Goal: Information Seeking & Learning: Learn about a topic

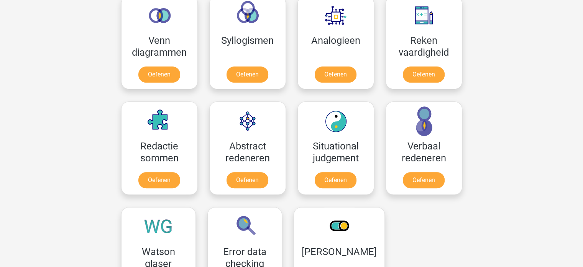
scroll to position [469, 0]
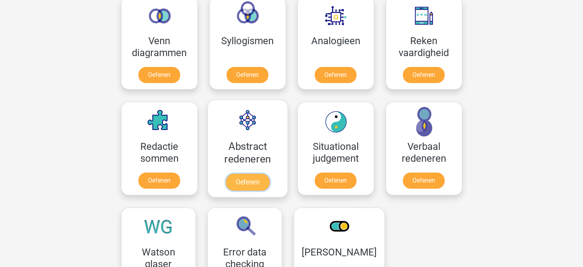
click at [244, 173] on link "Oefenen" at bounding box center [247, 181] width 44 height 17
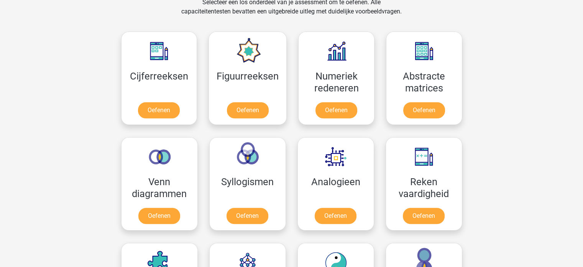
scroll to position [328, 0]
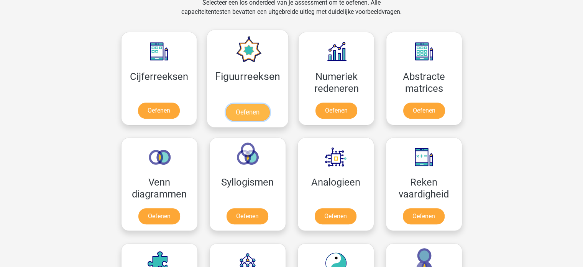
click at [248, 104] on link "Oefenen" at bounding box center [248, 112] width 44 height 17
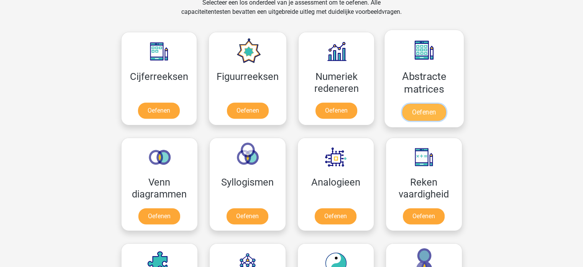
click at [420, 104] on link "Oefenen" at bounding box center [424, 112] width 44 height 17
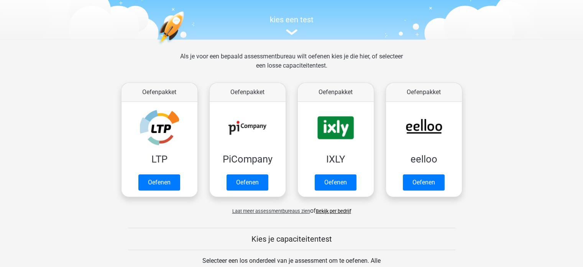
scroll to position [81, 0]
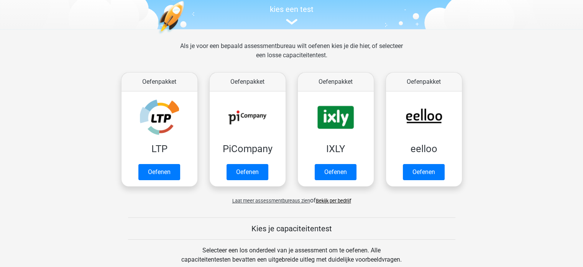
click at [270, 200] on span "Laat meer assessmentbureaus zien" at bounding box center [271, 200] width 78 height 6
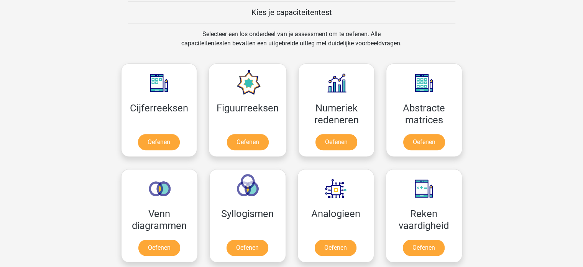
scroll to position [684, 0]
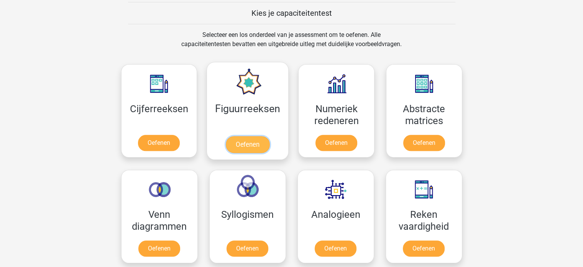
click at [247, 136] on link "Oefenen" at bounding box center [248, 144] width 44 height 17
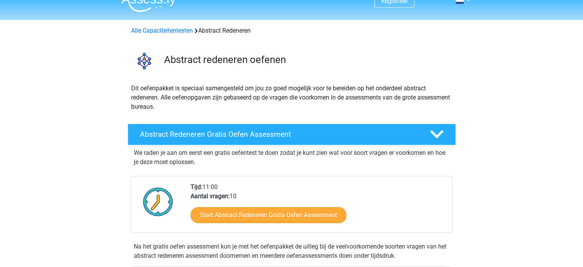
scroll to position [9, 0]
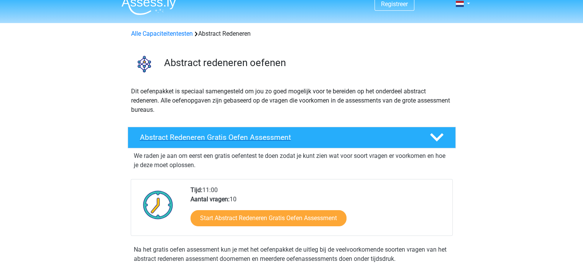
click at [155, 136] on h4 "Abstract Redeneren Gratis Oefen Assessment" at bounding box center [279, 137] width 278 height 9
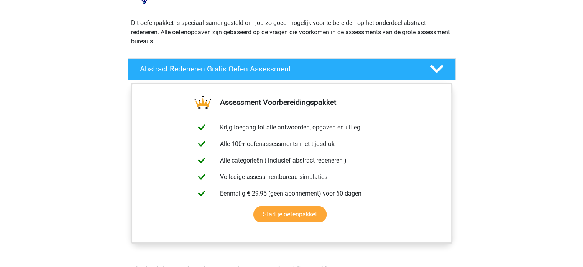
scroll to position [92, 0]
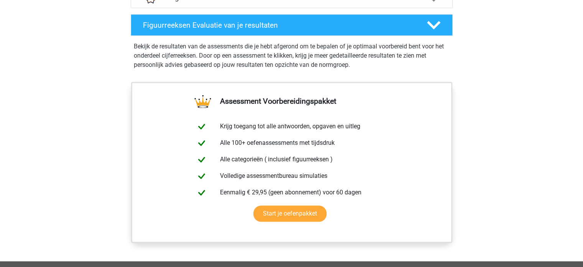
scroll to position [533, 0]
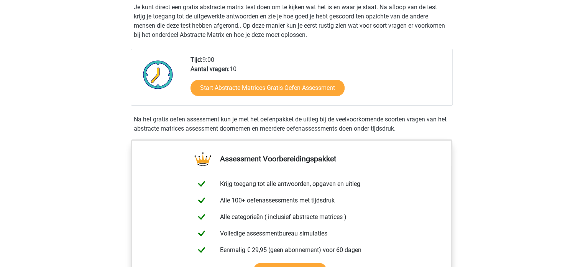
scroll to position [164, 0]
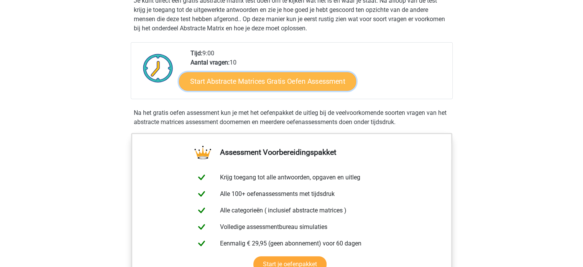
click at [268, 77] on link "Start Abstracte Matrices Gratis Oefen Assessment" at bounding box center [267, 81] width 177 height 18
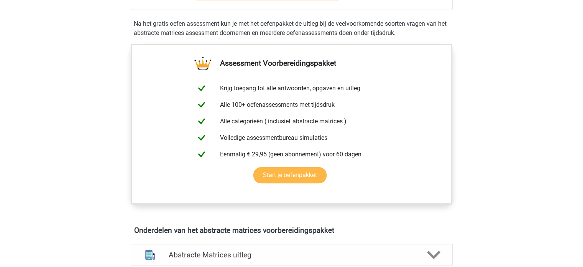
scroll to position [253, 0]
click at [294, 175] on link "Start je oefenpakket" at bounding box center [289, 175] width 73 height 16
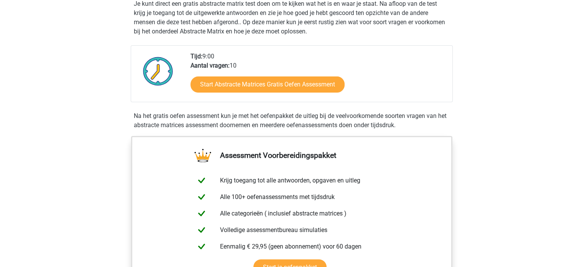
scroll to position [0, 0]
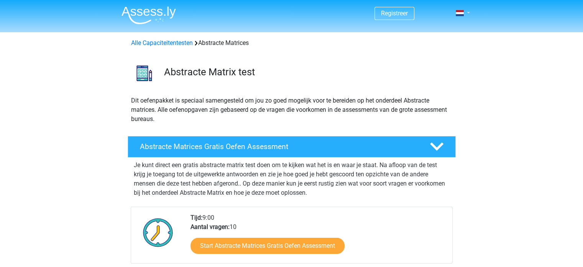
click at [466, 15] on link at bounding box center [460, 12] width 15 height 9
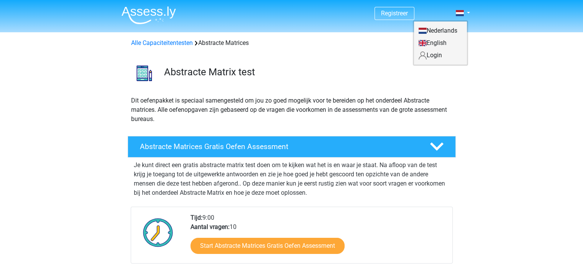
click at [452, 27] on link "Nederlands" at bounding box center [440, 31] width 53 height 12
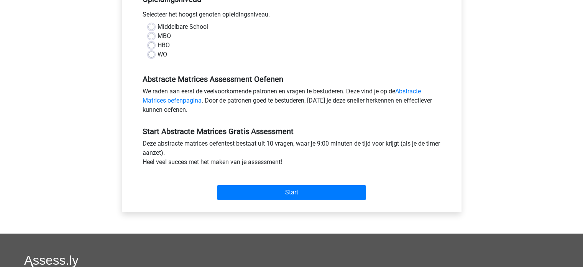
scroll to position [171, 0]
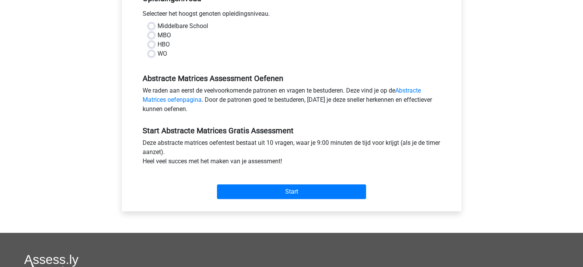
click at [158, 56] on label "WO" at bounding box center [163, 53] width 10 height 9
click at [150, 56] on input "WO" at bounding box center [151, 53] width 6 height 8
radio input "true"
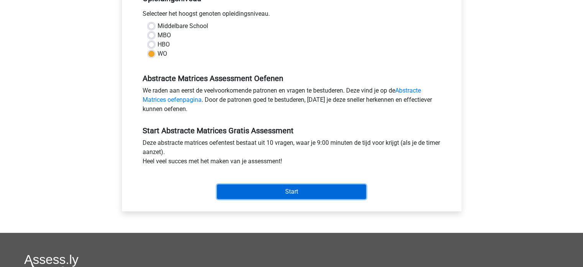
click at [264, 190] on input "Start" at bounding box center [291, 191] width 149 height 15
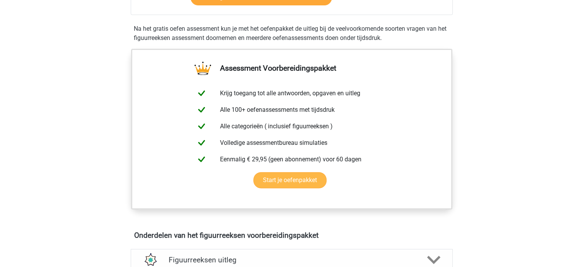
scroll to position [239, 0]
click at [275, 178] on link "Start je oefenpakket" at bounding box center [289, 179] width 73 height 16
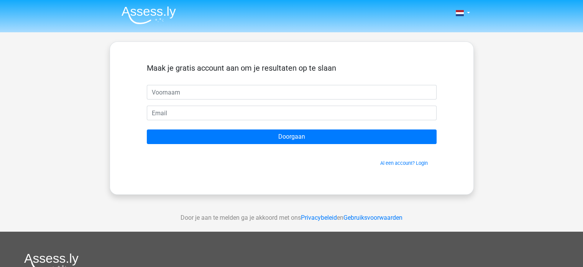
click at [175, 88] on input "text" at bounding box center [292, 92] width 290 height 15
type input "Emmy"
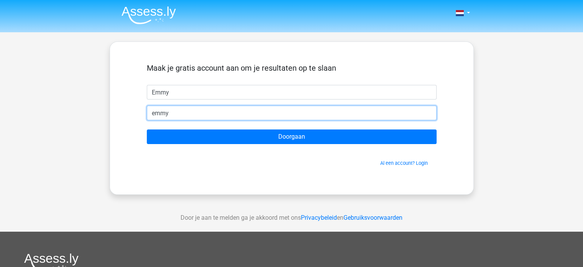
type input "emmy_vandenbogaerde@hotmail.com"
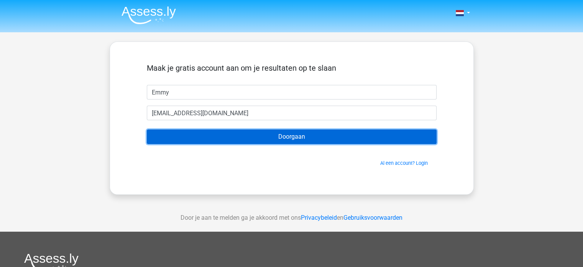
click at [271, 136] on input "Doorgaan" at bounding box center [292, 136] width 290 height 15
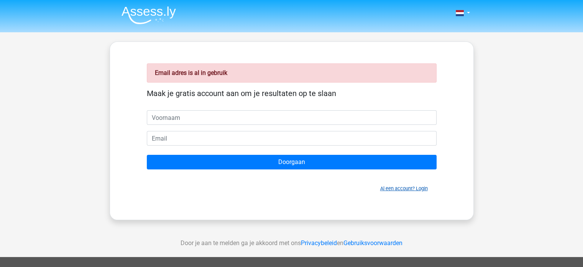
click at [413, 187] on link "Al een account? Login" at bounding box center [404, 188] width 48 height 6
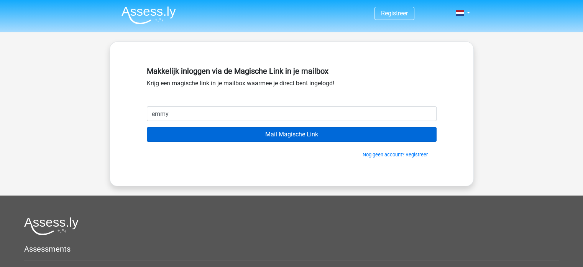
type input "[EMAIL_ADDRESS][DOMAIN_NAME]"
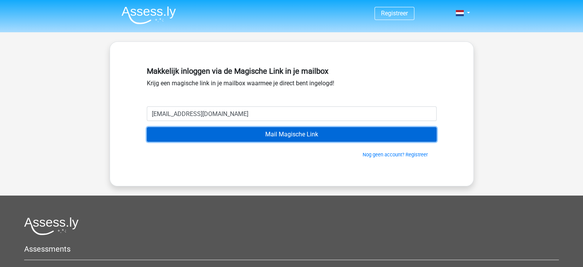
click at [247, 136] on input "Mail Magische Link" at bounding box center [292, 134] width 290 height 15
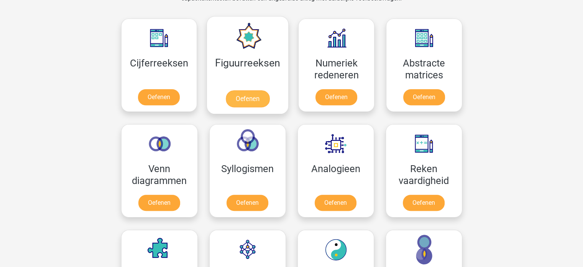
scroll to position [394, 0]
click at [252, 95] on link "Oefenen" at bounding box center [248, 98] width 44 height 17
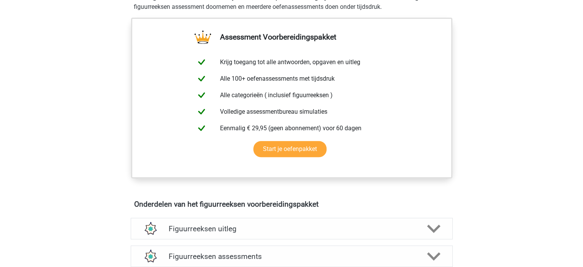
scroll to position [271, 0]
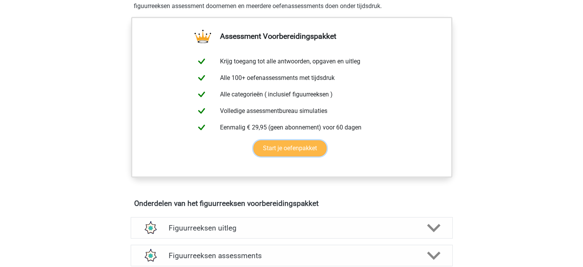
click at [276, 151] on link "Start je oefenpakket" at bounding box center [289, 148] width 73 height 16
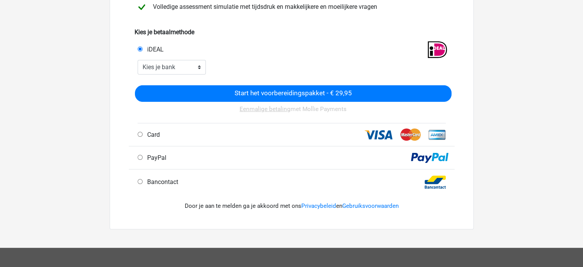
scroll to position [184, 0]
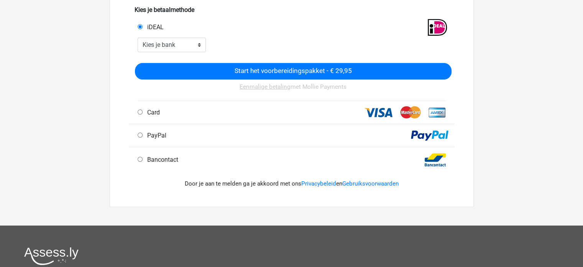
click at [138, 157] on input "Bancontact" at bounding box center [140, 158] width 5 height 5
radio input "true"
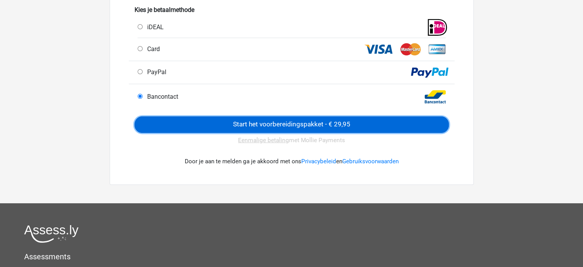
click at [287, 126] on input "Start het voorbereidingspakket - € 29,95" at bounding box center [292, 124] width 314 height 16
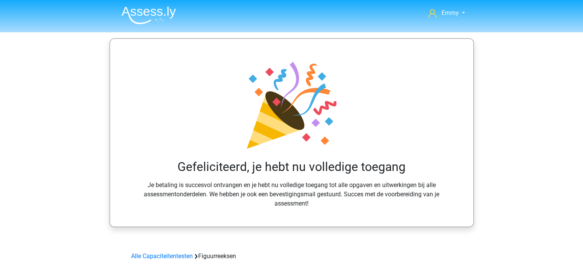
click at [170, 256] on link "Alle Capaciteitentesten" at bounding box center [162, 255] width 62 height 7
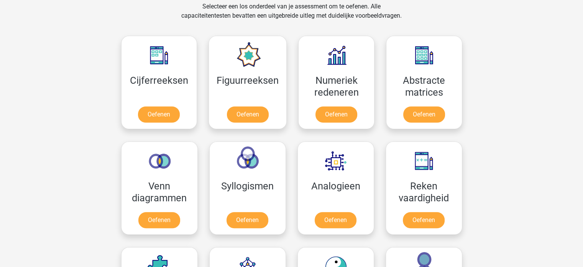
scroll to position [325, 0]
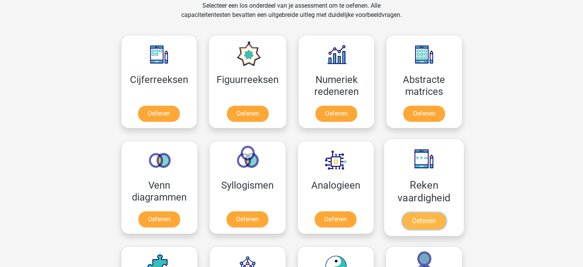
click at [426, 216] on link "Oefenen" at bounding box center [424, 220] width 44 height 17
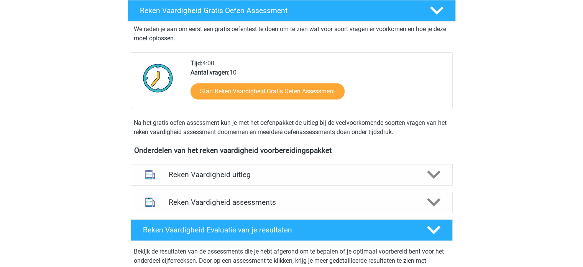
scroll to position [135, 0]
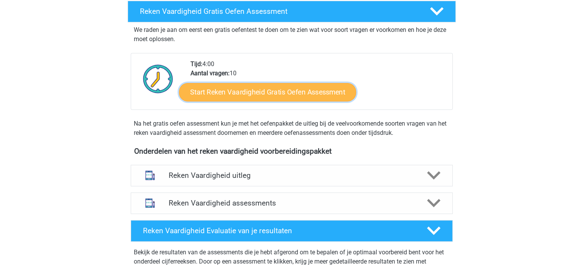
click at [272, 96] on link "Start Reken Vaardigheid Gratis Oefen Assessment" at bounding box center [267, 91] width 177 height 18
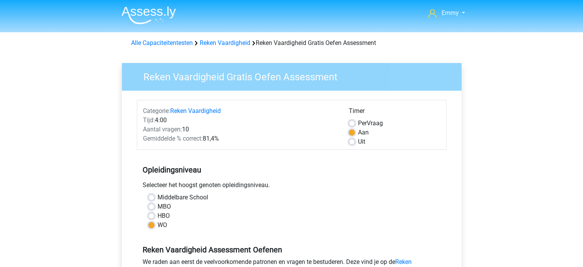
click at [158, 195] on label "Middelbare School" at bounding box center [183, 196] width 51 height 9
click at [151, 195] on input "Middelbare School" at bounding box center [151, 196] width 6 height 8
radio input "true"
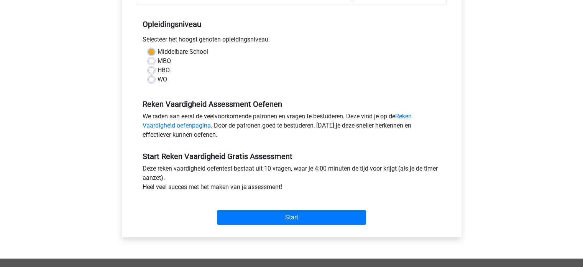
scroll to position [158, 0]
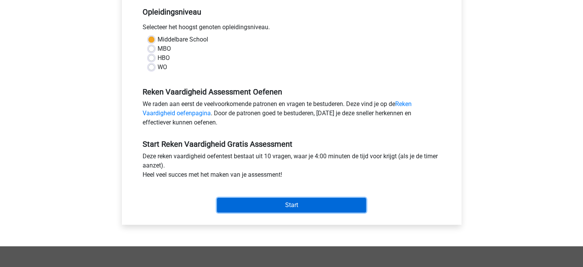
click at [253, 203] on input "Start" at bounding box center [291, 204] width 149 height 15
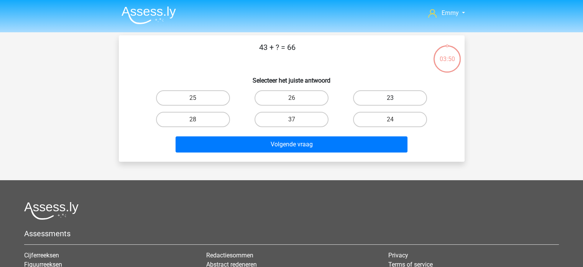
click at [381, 98] on label "23" at bounding box center [390, 97] width 74 height 15
click at [390, 98] on input "23" at bounding box center [392, 100] width 5 height 5
radio input "true"
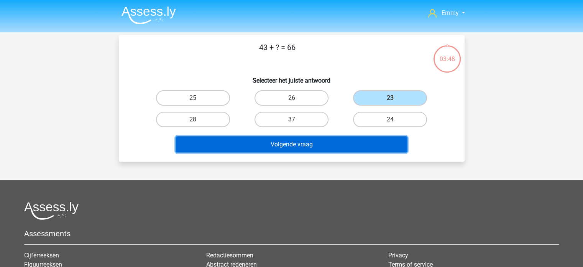
click at [323, 151] on button "Volgende vraag" at bounding box center [292, 144] width 232 height 16
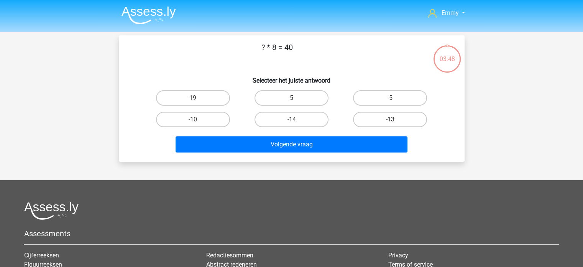
scroll to position [35, 0]
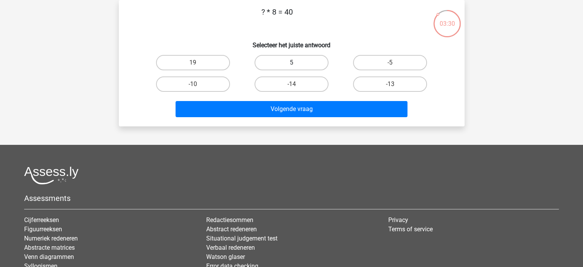
click at [282, 63] on label "5" at bounding box center [292, 62] width 74 height 15
click at [291, 63] on input "5" at bounding box center [293, 65] width 5 height 5
radio input "true"
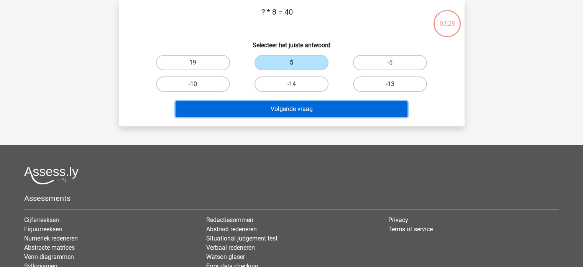
click at [293, 110] on button "Volgende vraag" at bounding box center [292, 109] width 232 height 16
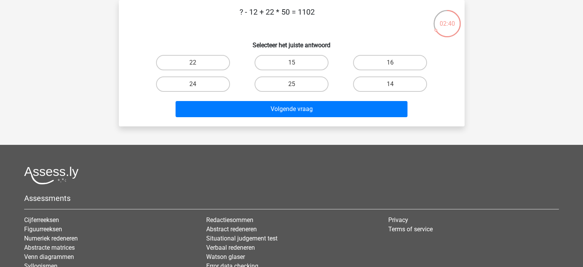
drag, startPoint x: 242, startPoint y: 14, endPoint x: 184, endPoint y: 43, distance: 65.7
click at [184, 43] on div "? - 12 + 22 * 50 = 1102 Selecteer het juiste antwoord 22 15 16 24" at bounding box center [292, 63] width 340 height 114
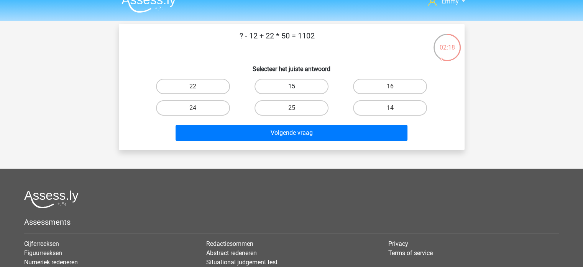
scroll to position [11, 0]
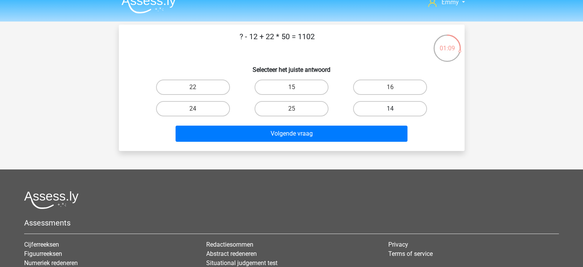
click at [372, 107] on label "14" at bounding box center [390, 108] width 74 height 15
click at [390, 109] on input "14" at bounding box center [392, 111] width 5 height 5
radio input "true"
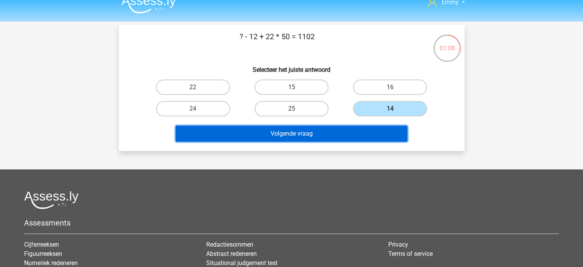
click at [367, 134] on button "Volgende vraag" at bounding box center [292, 133] width 232 height 16
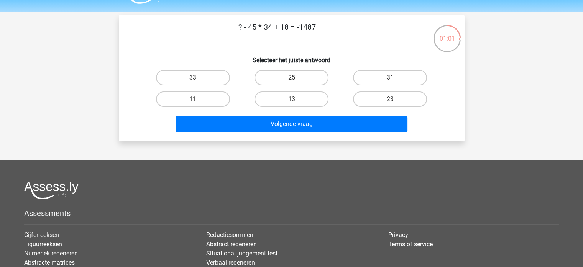
scroll to position [21, 0]
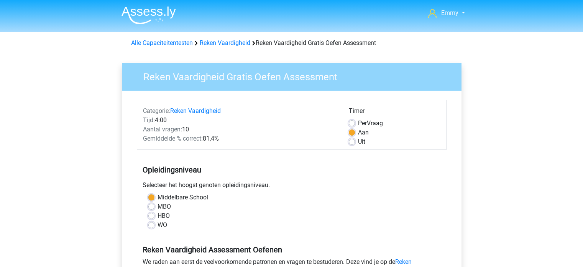
scroll to position [158, 0]
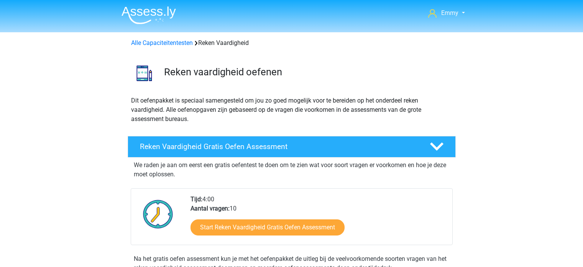
scroll to position [135, 0]
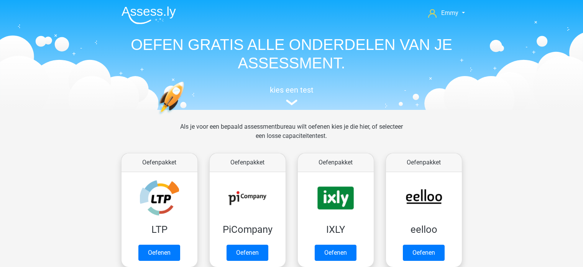
scroll to position [325, 0]
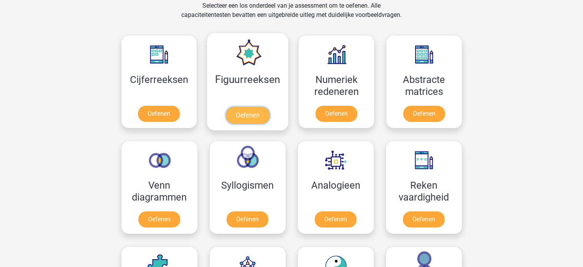
click at [231, 107] on link "Oefenen" at bounding box center [248, 115] width 44 height 17
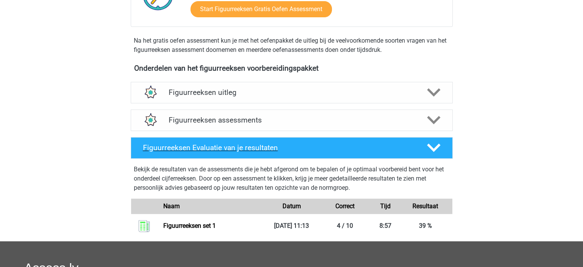
scroll to position [218, 0]
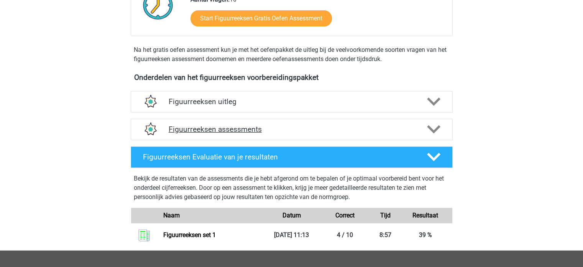
click at [220, 127] on h4 "Figuurreeksen assessments" at bounding box center [292, 129] width 246 height 9
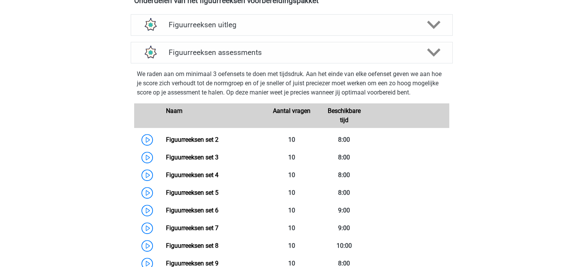
scroll to position [296, 0]
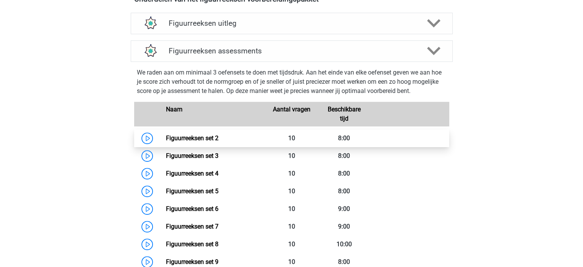
click at [200, 138] on link "Figuurreeksen set 2" at bounding box center [192, 137] width 53 height 7
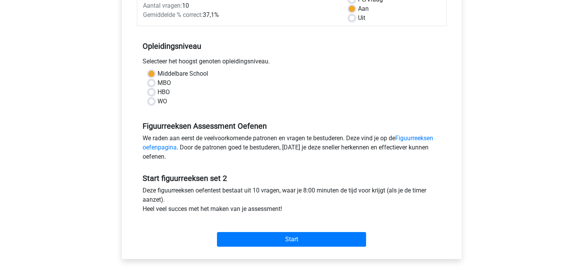
scroll to position [130, 0]
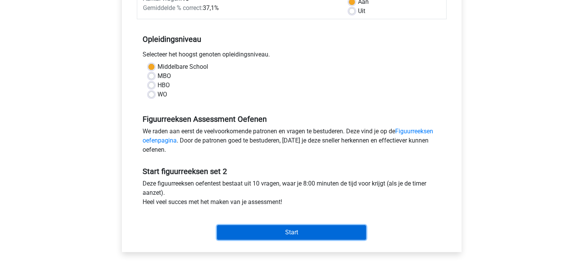
click at [256, 230] on input "Start" at bounding box center [291, 232] width 149 height 15
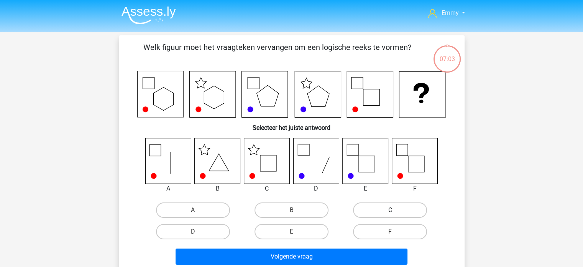
click at [385, 214] on label "C" at bounding box center [390, 209] width 74 height 15
click at [390, 214] on input "C" at bounding box center [392, 212] width 5 height 5
radio input "true"
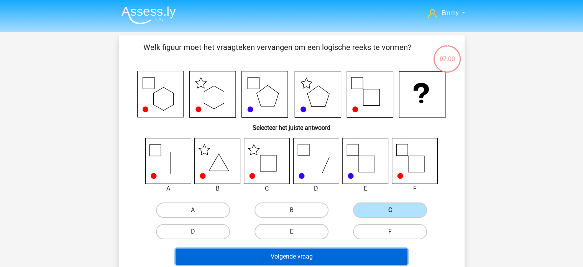
click at [337, 256] on button "Volgende vraag" at bounding box center [292, 256] width 232 height 16
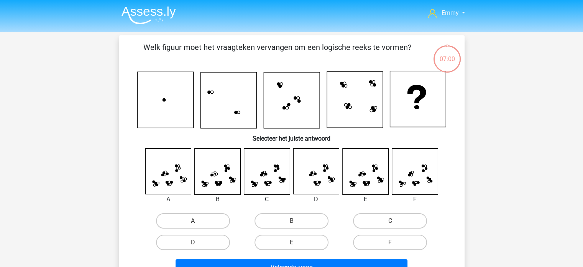
scroll to position [35, 0]
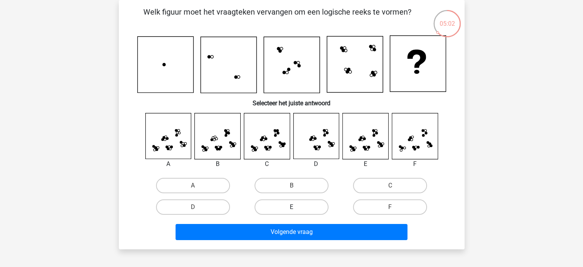
click at [290, 201] on label "E" at bounding box center [292, 206] width 74 height 15
click at [291, 207] on input "E" at bounding box center [293, 209] width 5 height 5
radio input "true"
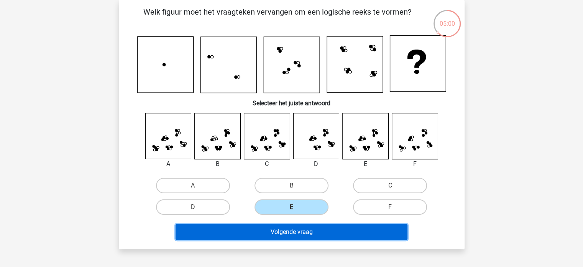
click at [285, 234] on button "Volgende vraag" at bounding box center [292, 232] width 232 height 16
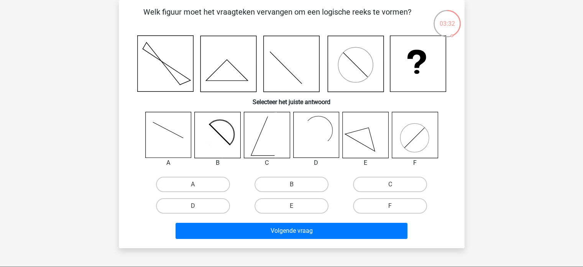
click at [218, 127] on icon at bounding box center [218, 135] width 46 height 46
click at [286, 186] on label "B" at bounding box center [292, 183] width 74 height 15
click at [291, 186] on input "B" at bounding box center [293, 186] width 5 height 5
radio input "true"
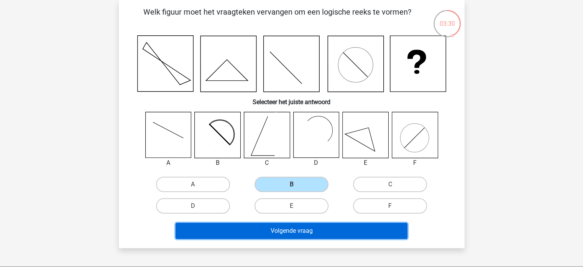
click at [297, 231] on button "Volgende vraag" at bounding box center [292, 230] width 232 height 16
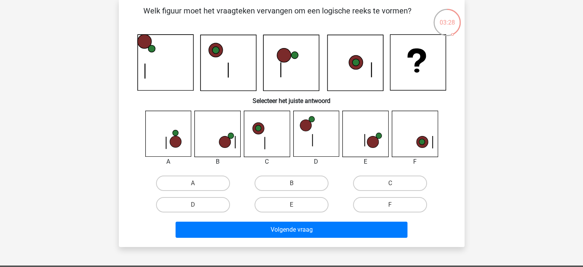
scroll to position [38, 0]
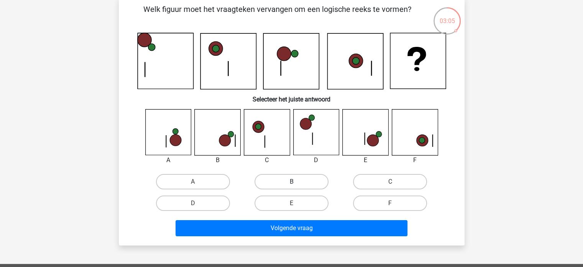
click at [282, 174] on label "B" at bounding box center [292, 181] width 74 height 15
click at [291, 181] on input "B" at bounding box center [293, 183] width 5 height 5
radio input "true"
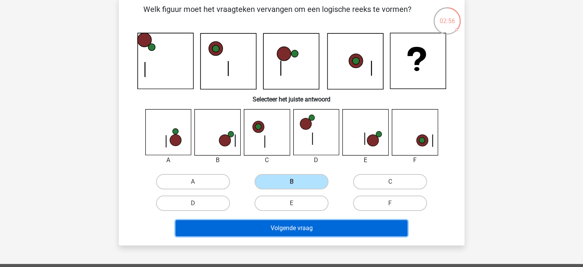
click at [313, 226] on button "Volgende vraag" at bounding box center [292, 228] width 232 height 16
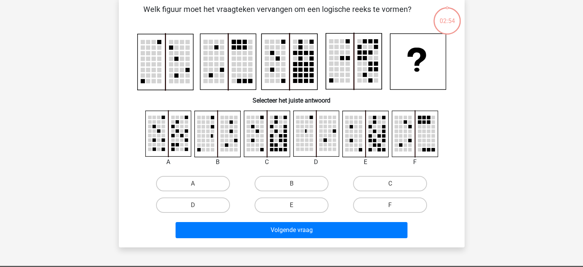
scroll to position [35, 0]
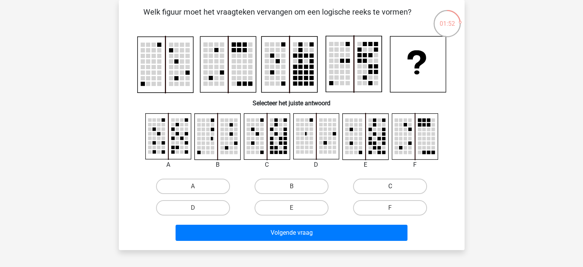
drag, startPoint x: 380, startPoint y: 186, endPoint x: 366, endPoint y: 181, distance: 15.4
click at [366, 181] on label "C" at bounding box center [390, 185] width 74 height 15
click at [390, 186] on input "C" at bounding box center [392, 188] width 5 height 5
radio input "true"
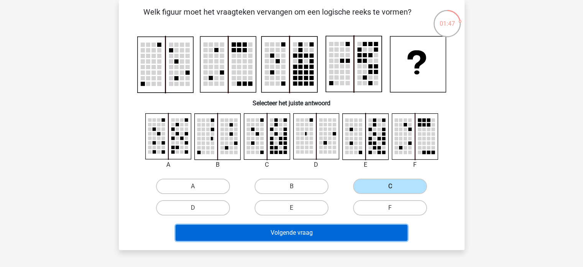
click at [288, 231] on button "Volgende vraag" at bounding box center [292, 232] width 232 height 16
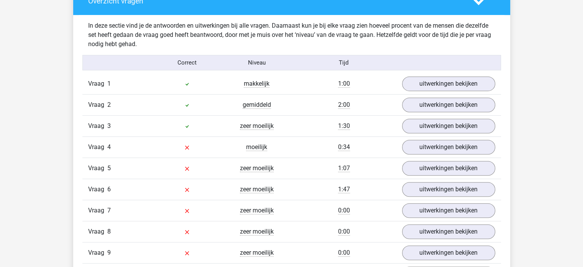
scroll to position [454, 0]
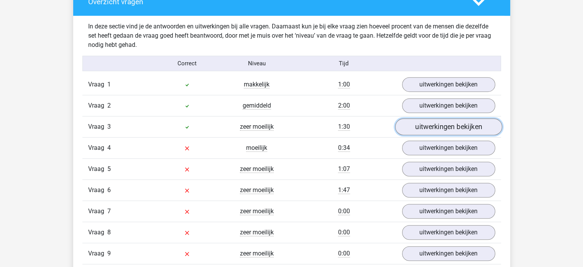
click at [438, 125] on link "uitwerkingen bekijken" at bounding box center [448, 126] width 107 height 17
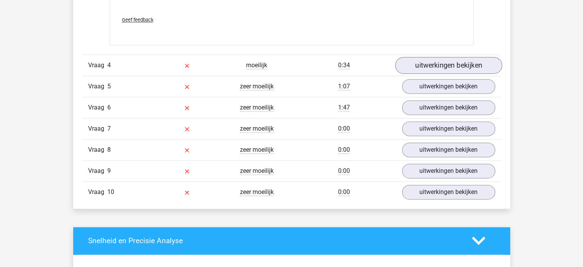
scroll to position [998, 0]
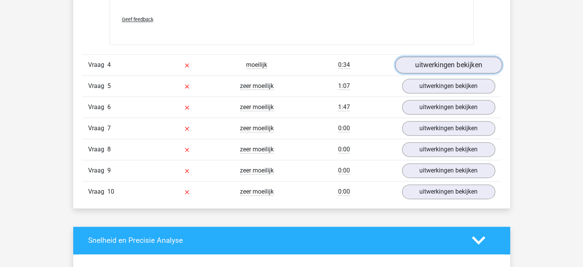
click at [459, 63] on link "uitwerkingen bekijken" at bounding box center [448, 64] width 107 height 17
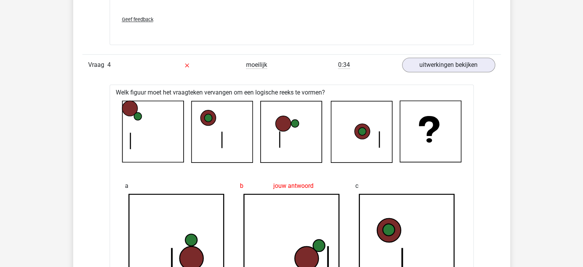
click at [455, 72] on div "Vraag 4 moeilijk 0:34 uitwerkingen bekijken" at bounding box center [291, 64] width 419 height 21
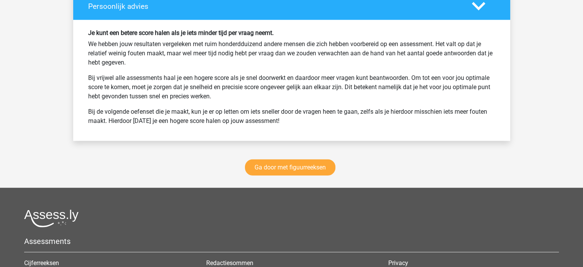
scroll to position [2033, 0]
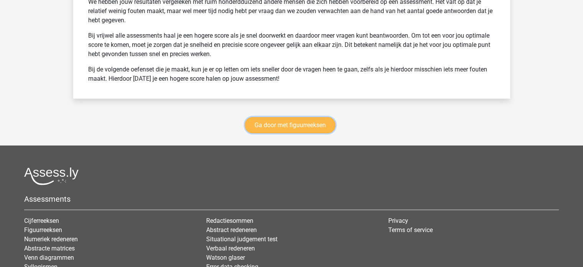
click at [276, 123] on link "Ga door met figuurreeksen" at bounding box center [290, 125] width 90 height 16
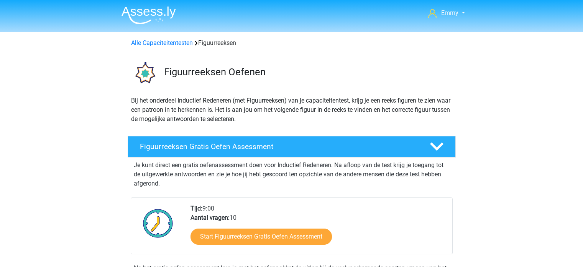
scroll to position [333, 0]
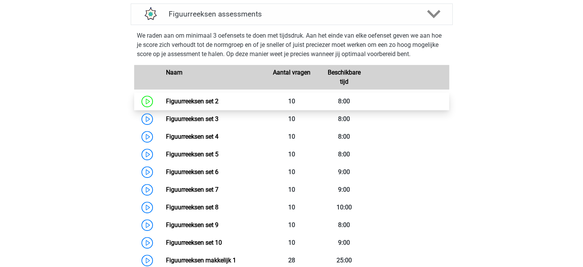
click at [209, 102] on link "Figuurreeksen set 2" at bounding box center [192, 100] width 53 height 7
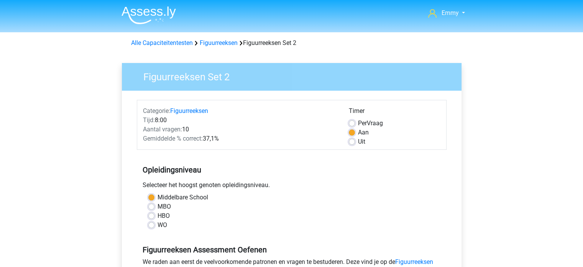
click at [158, 227] on label "WO" at bounding box center [163, 224] width 10 height 9
click at [151, 227] on input "WO" at bounding box center [151, 224] width 6 height 8
radio input "true"
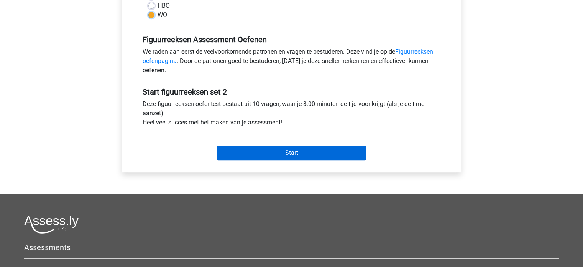
scroll to position [210, 0]
click at [286, 150] on input "Start" at bounding box center [291, 152] width 149 height 15
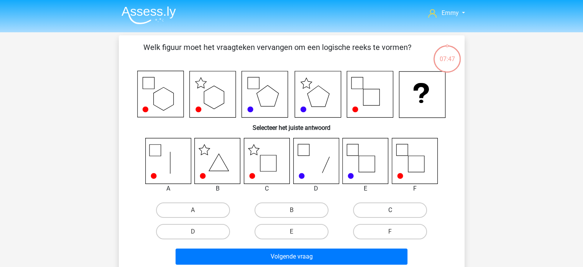
click at [380, 207] on label "C" at bounding box center [390, 209] width 74 height 15
click at [390, 210] on input "C" at bounding box center [392, 212] width 5 height 5
radio input "true"
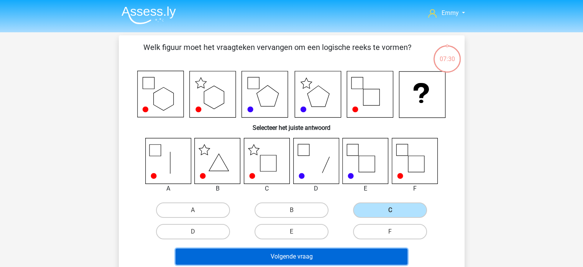
click at [305, 257] on button "Volgende vraag" at bounding box center [292, 256] width 232 height 16
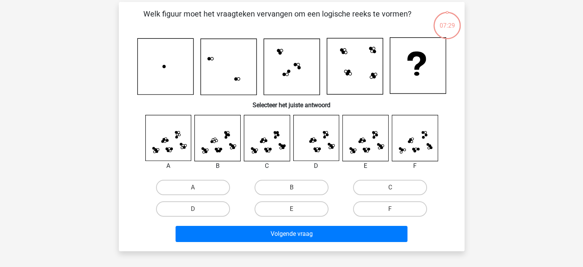
scroll to position [35, 0]
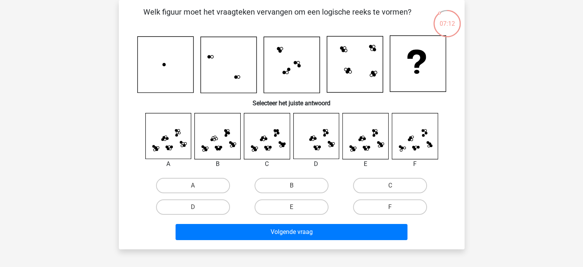
click at [364, 141] on icon at bounding box center [366, 136] width 46 height 46
click at [288, 203] on label "E" at bounding box center [292, 206] width 74 height 15
click at [291, 207] on input "E" at bounding box center [293, 209] width 5 height 5
radio input "true"
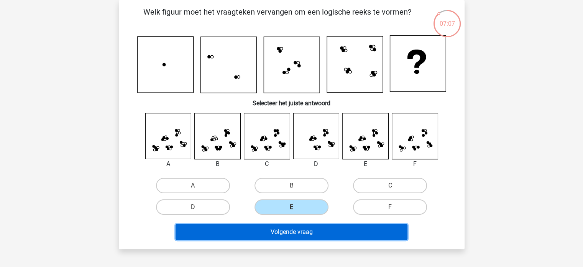
click at [313, 230] on button "Volgende vraag" at bounding box center [292, 232] width 232 height 16
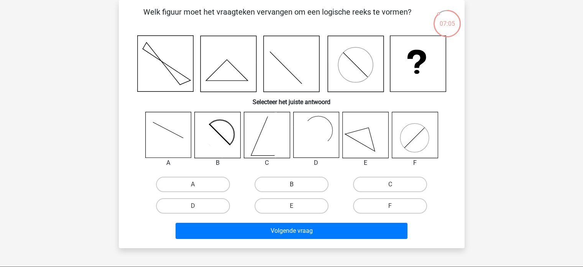
click at [287, 182] on label "B" at bounding box center [292, 183] width 74 height 15
click at [291, 184] on input "B" at bounding box center [293, 186] width 5 height 5
radio input "true"
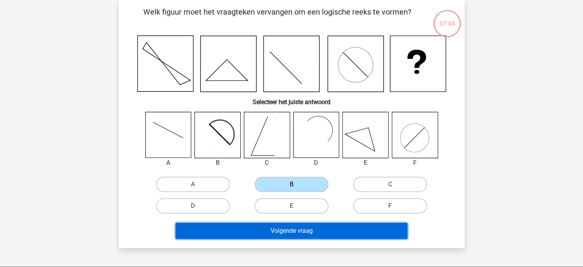
click at [290, 229] on button "Volgende vraag" at bounding box center [292, 230] width 232 height 16
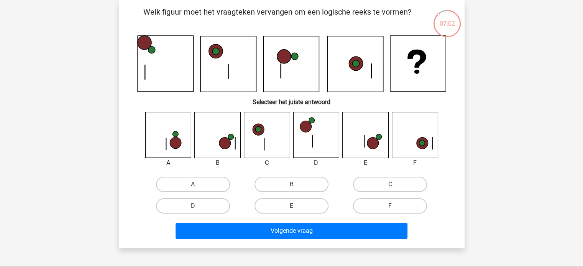
click at [291, 207] on label "E" at bounding box center [292, 205] width 74 height 15
click at [291, 207] on input "E" at bounding box center [293, 208] width 5 height 5
radio input "true"
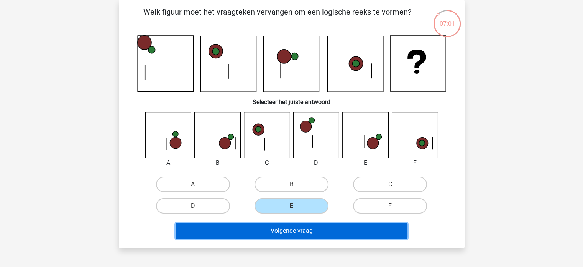
click at [286, 230] on button "Volgende vraag" at bounding box center [292, 230] width 232 height 16
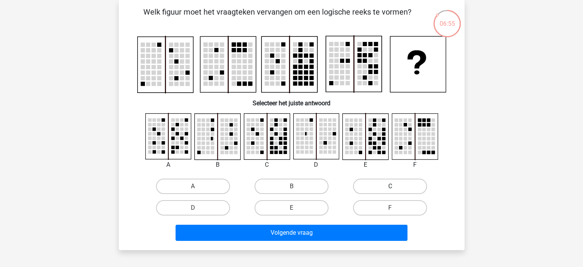
drag, startPoint x: 390, startPoint y: 187, endPoint x: 376, endPoint y: 188, distance: 13.8
click at [376, 188] on label "C" at bounding box center [390, 185] width 74 height 15
click at [390, 188] on input "C" at bounding box center [392, 188] width 5 height 5
radio input "true"
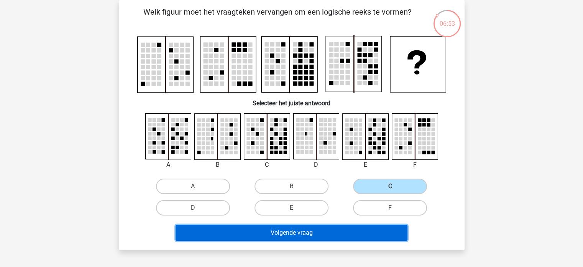
click at [281, 228] on button "Volgende vraag" at bounding box center [292, 232] width 232 height 16
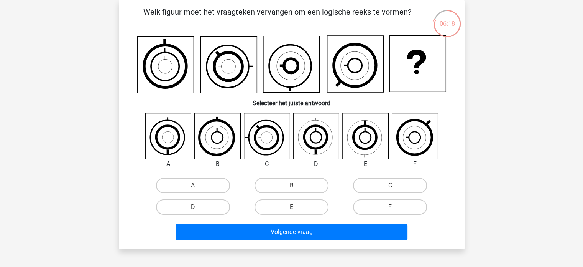
click at [321, 147] on icon at bounding box center [315, 137] width 32 height 32
click at [206, 210] on label "D" at bounding box center [193, 206] width 74 height 15
click at [198, 210] on input "D" at bounding box center [195, 209] width 5 height 5
radio input "true"
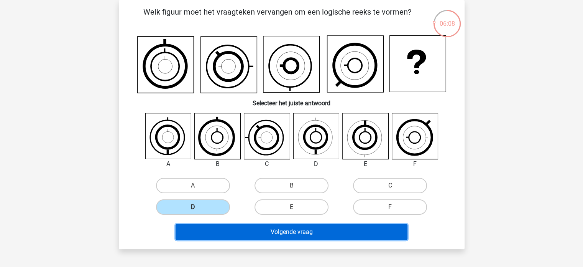
click at [309, 232] on button "Volgende vraag" at bounding box center [292, 232] width 232 height 16
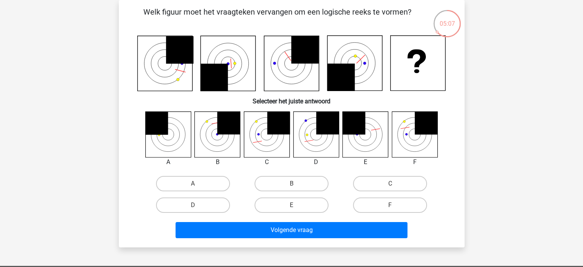
drag, startPoint x: 411, startPoint y: 138, endPoint x: 404, endPoint y: 166, distance: 28.8
drag, startPoint x: 404, startPoint y: 166, endPoint x: 433, endPoint y: 176, distance: 30.3
drag, startPoint x: 433, startPoint y: 176, endPoint x: 394, endPoint y: 206, distance: 49.2
drag, startPoint x: 394, startPoint y: 206, endPoint x: 388, endPoint y: 206, distance: 5.8
click at [388, 206] on label "F" at bounding box center [390, 204] width 74 height 15
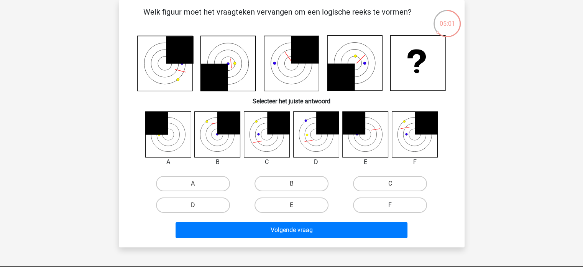
click at [390, 206] on input "F" at bounding box center [392, 207] width 5 height 5
radio input "true"
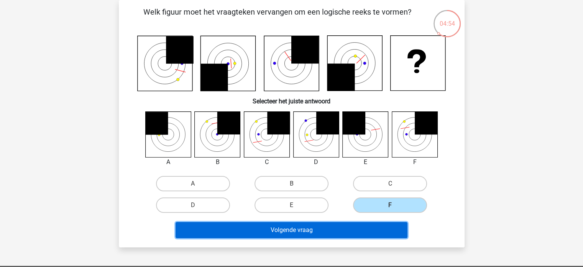
click at [293, 227] on button "Volgende vraag" at bounding box center [292, 230] width 232 height 16
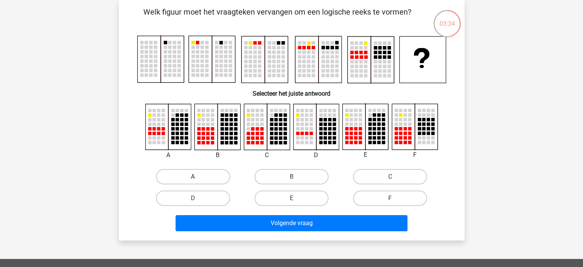
click at [191, 174] on label "A" at bounding box center [193, 176] width 74 height 15
click at [193, 176] on input "A" at bounding box center [195, 178] width 5 height 5
radio input "true"
click at [194, 172] on label "A" at bounding box center [193, 176] width 74 height 15
click at [194, 176] on input "A" at bounding box center [195, 178] width 5 height 5
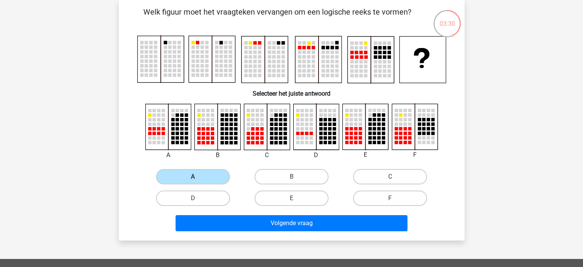
click at [195, 164] on div "A" at bounding box center [291, 155] width 321 height 105
drag, startPoint x: 386, startPoint y: 195, endPoint x: 367, endPoint y: 197, distance: 19.3
click at [367, 197] on label "F" at bounding box center [390, 197] width 74 height 15
click at [390, 198] on input "F" at bounding box center [392, 200] width 5 height 5
radio input "true"
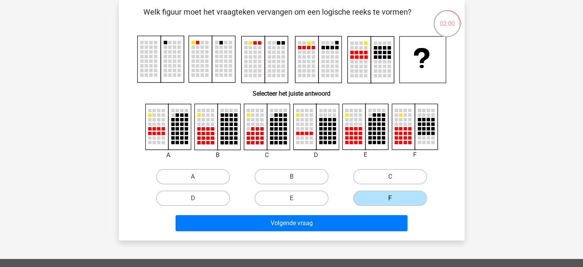
click at [296, 198] on input "E" at bounding box center [293, 200] width 5 height 5
radio input "true"
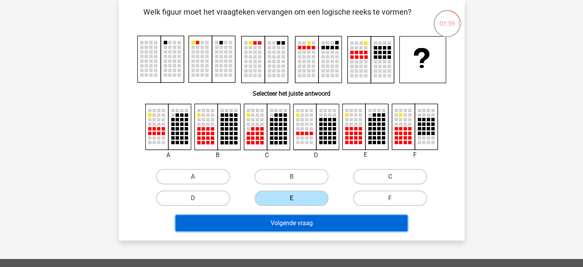
click at [294, 221] on button "Volgende vraag" at bounding box center [292, 223] width 232 height 16
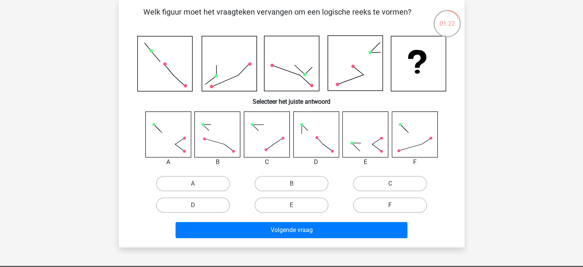
click at [380, 205] on label "F" at bounding box center [390, 204] width 74 height 15
click at [390, 205] on input "F" at bounding box center [392, 207] width 5 height 5
radio input "true"
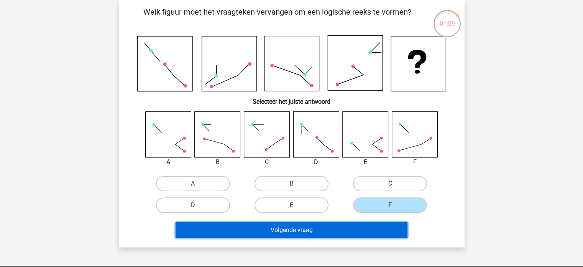
click at [334, 230] on button "Volgende vraag" at bounding box center [292, 230] width 232 height 16
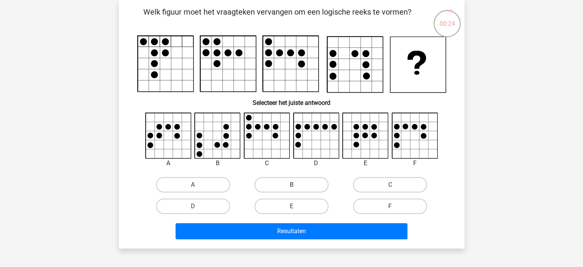
click at [286, 183] on label "B" at bounding box center [292, 184] width 74 height 15
click at [291, 184] on input "B" at bounding box center [293, 186] width 5 height 5
radio input "true"
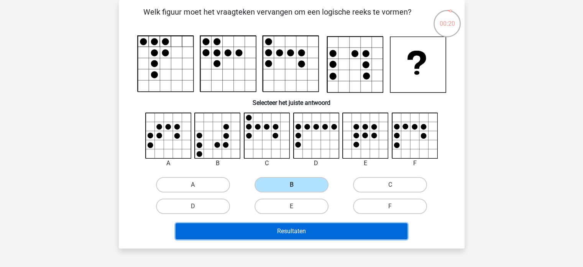
click at [296, 230] on button "Resultaten" at bounding box center [292, 231] width 232 height 16
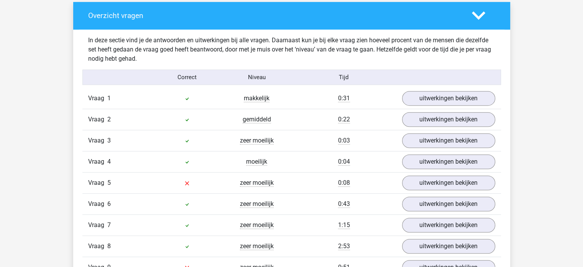
scroll to position [466, 0]
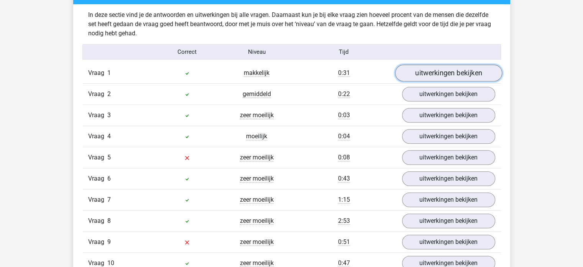
click at [445, 74] on link "uitwerkingen bekijken" at bounding box center [448, 73] width 107 height 17
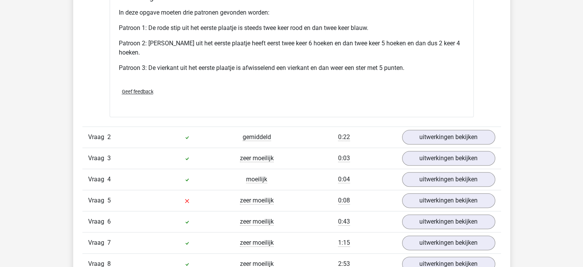
scroll to position [895, 0]
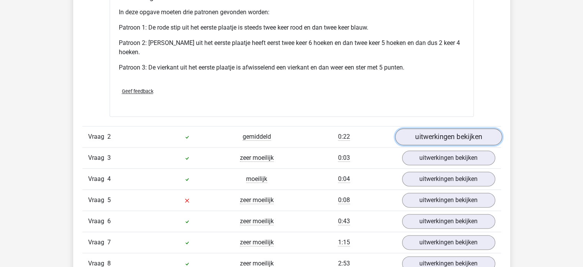
click at [435, 135] on link "uitwerkingen bekijken" at bounding box center [448, 136] width 107 height 17
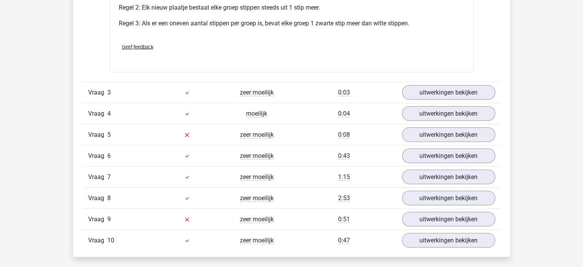
scroll to position [1428, 0]
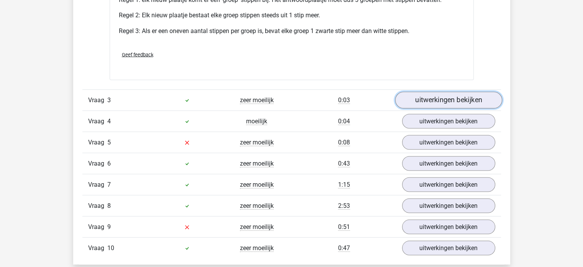
click at [437, 101] on link "uitwerkingen bekijken" at bounding box center [448, 99] width 107 height 17
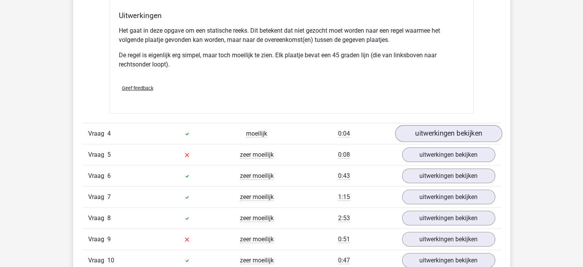
scroll to position [1877, 0]
drag, startPoint x: 445, startPoint y: 130, endPoint x: 400, endPoint y: 111, distance: 48.4
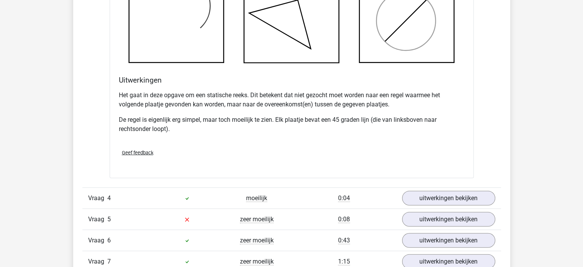
scroll to position [1838, 0]
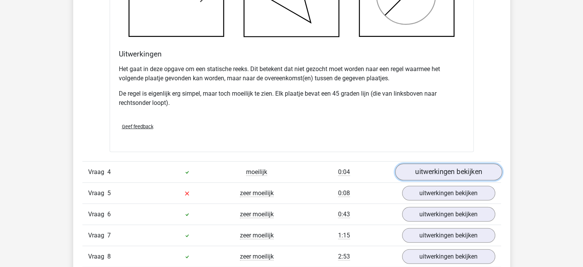
click at [438, 168] on link "uitwerkingen bekijken" at bounding box center [448, 171] width 107 height 17
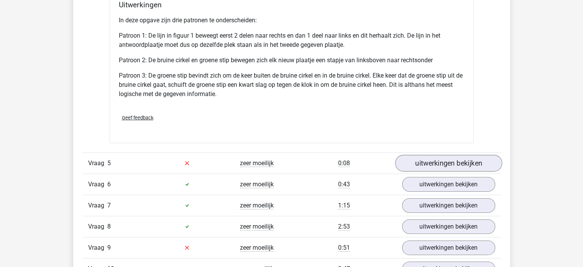
scroll to position [2370, 0]
click at [442, 157] on link "uitwerkingen bekijken" at bounding box center [448, 162] width 107 height 17
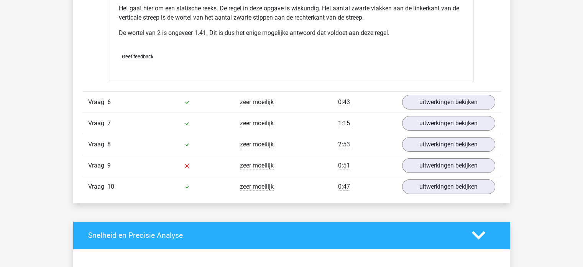
scroll to position [2897, 0]
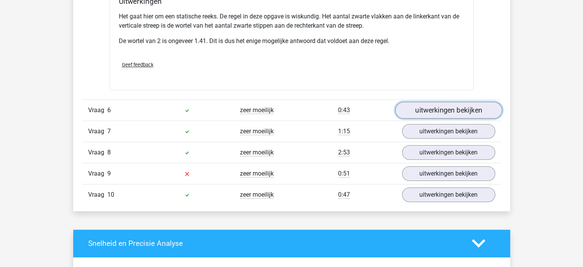
click at [443, 105] on link "uitwerkingen bekijken" at bounding box center [448, 110] width 107 height 17
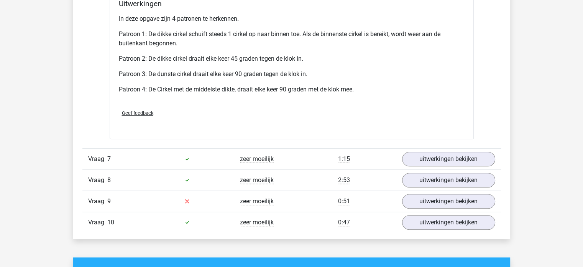
scroll to position [3372, 0]
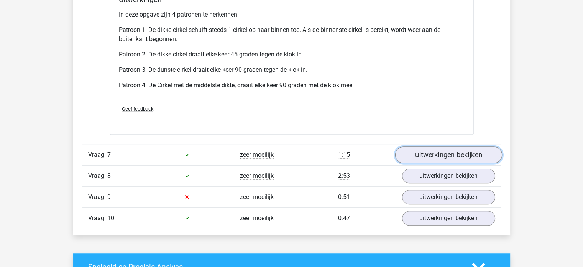
click at [431, 148] on link "uitwerkingen bekijken" at bounding box center [448, 154] width 107 height 17
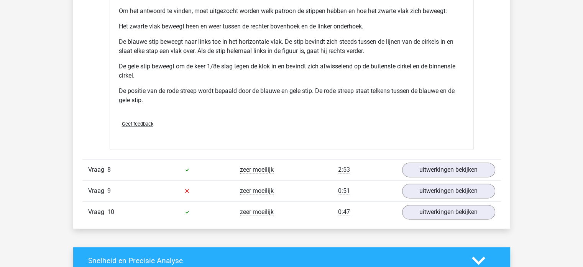
scroll to position [3926, 0]
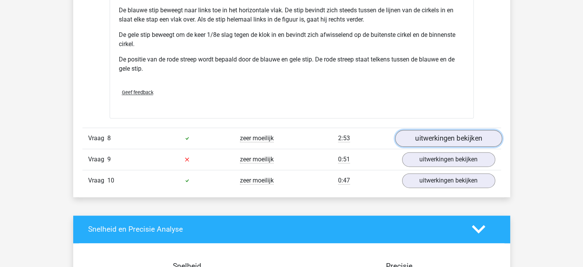
click at [424, 136] on link "uitwerkingen bekijken" at bounding box center [448, 138] width 107 height 17
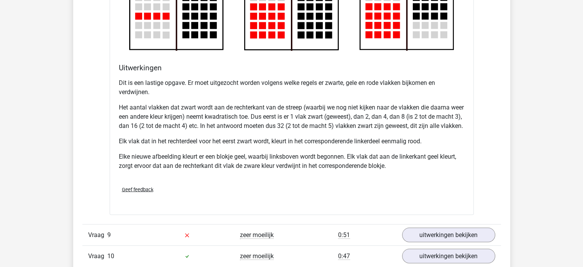
scroll to position [4351, 0]
click at [423, 256] on link "uitwerkingen bekijken" at bounding box center [448, 255] width 107 height 17
click at [419, 245] on div "Vraag 9 zeer moeilijk 0:51 uitwerkingen bekijken" at bounding box center [291, 234] width 419 height 21
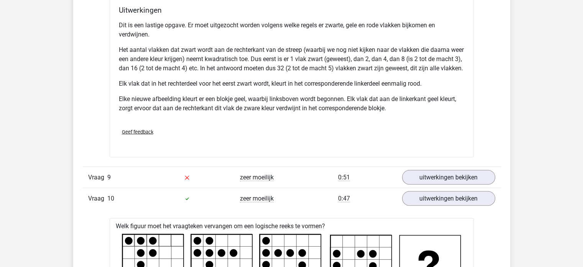
scroll to position [4408, 0]
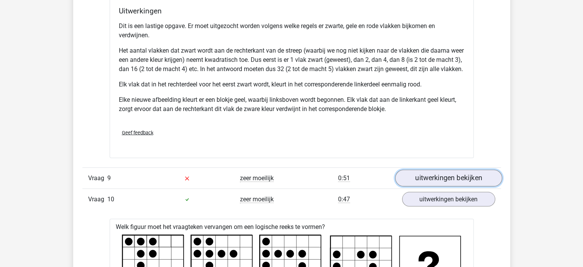
click at [436, 184] on link "uitwerkingen bekijken" at bounding box center [448, 177] width 107 height 17
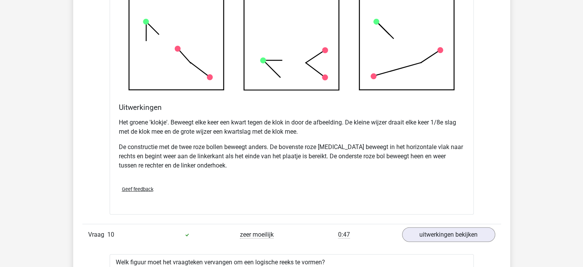
scroll to position [4842, 0]
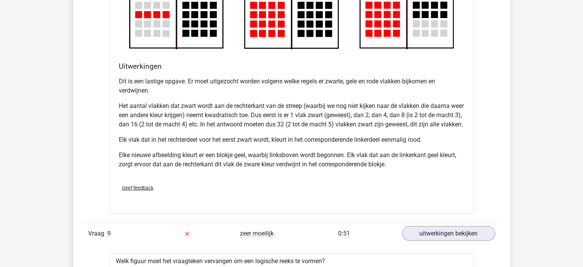
scroll to position [4351, 0]
